Goal: Transaction & Acquisition: Obtain resource

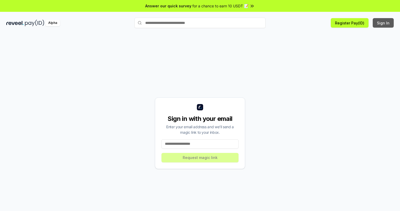
click at [384, 23] on button "Sign In" at bounding box center [383, 22] width 21 height 9
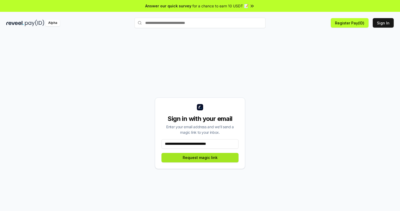
type input "**********"
click at [200, 157] on button "Request magic link" at bounding box center [200, 157] width 77 height 9
